Goal: Check status: Check status

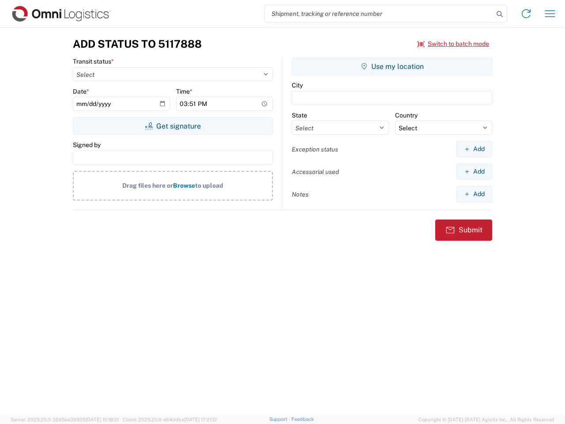
click at [379, 14] on input "search" at bounding box center [379, 13] width 229 height 17
click at [500, 14] on icon at bounding box center [499, 14] width 12 height 12
click at [526, 14] on icon at bounding box center [526, 14] width 14 height 14
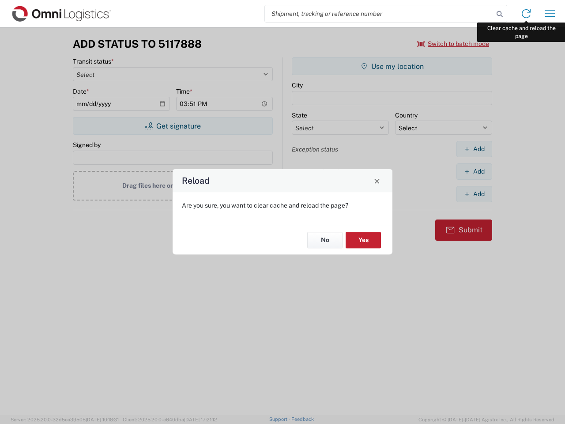
click at [550, 14] on div "Reload Are you sure, you want to clear cache and reload the page? No Yes" at bounding box center [282, 212] width 565 height 424
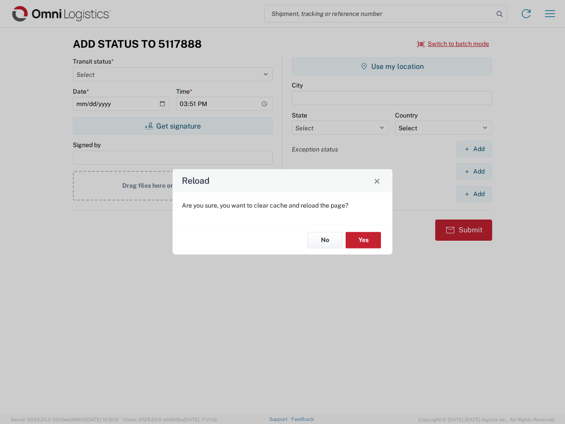
click at [453, 44] on div "Reload Are you sure, you want to clear cache and reload the page? No Yes" at bounding box center [282, 212] width 565 height 424
click at [173, 126] on div "Reload Are you sure, you want to clear cache and reload the page? No Yes" at bounding box center [282, 212] width 565 height 424
click at [392, 66] on div "Reload Are you sure, you want to clear cache and reload the page? No Yes" at bounding box center [282, 212] width 565 height 424
click at [474, 149] on div "Reload Are you sure, you want to clear cache and reload the page? No Yes" at bounding box center [282, 212] width 565 height 424
click at [474, 171] on div "Reload Are you sure, you want to clear cache and reload the page? No Yes" at bounding box center [282, 212] width 565 height 424
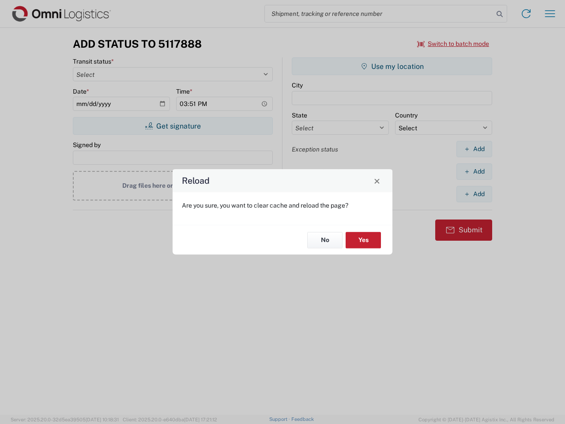
click at [474, 194] on div "Reload Are you sure, you want to clear cache and reload the page? No Yes" at bounding box center [282, 212] width 565 height 424
